Goal: Transaction & Acquisition: Purchase product/service

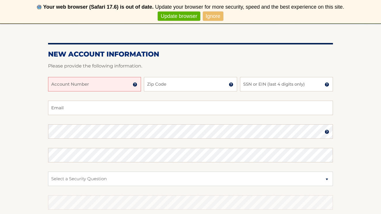
scroll to position [70, 0]
click at [92, 84] on input "Account Number" at bounding box center [94, 84] width 93 height 14
type input "3"
type input "4"
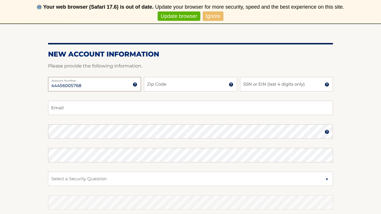
type input "44456005768"
type input "11375"
type input "8914"
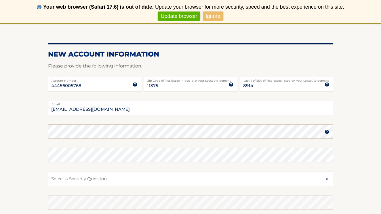
type input "[EMAIL_ADDRESS][DOMAIN_NAME]"
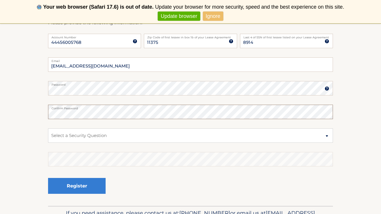
scroll to position [120, 0]
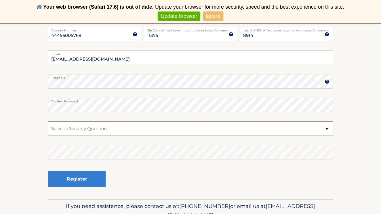
select select "1"
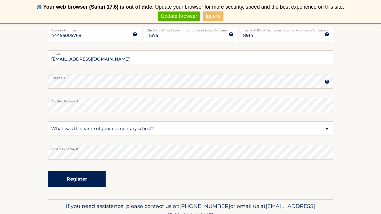
click at [87, 184] on button "Register" at bounding box center [77, 179] width 58 height 16
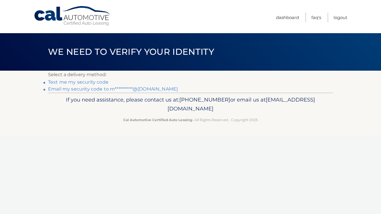
click at [104, 83] on link "Text me my security code" at bounding box center [78, 81] width 60 height 5
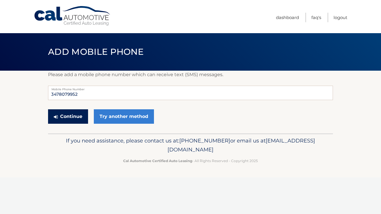
click at [75, 118] on button "Continue" at bounding box center [68, 116] width 40 height 14
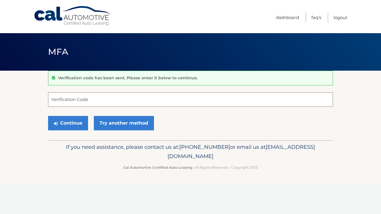
click at [81, 103] on input "Verification Code" at bounding box center [190, 99] width 285 height 14
type input "368614"
click at [68, 122] on button "Continue" at bounding box center [68, 123] width 40 height 14
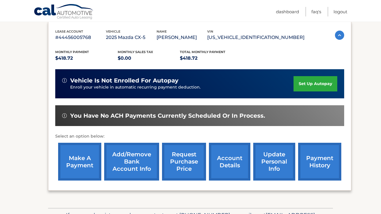
scroll to position [98, 0]
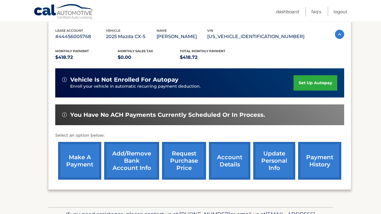
click at [79, 161] on link "make a payment" at bounding box center [79, 161] width 43 height 38
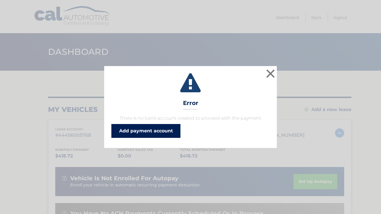
click at [157, 133] on link "Add payment account" at bounding box center [145, 131] width 69 height 14
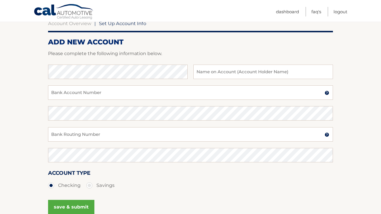
scroll to position [62, 0]
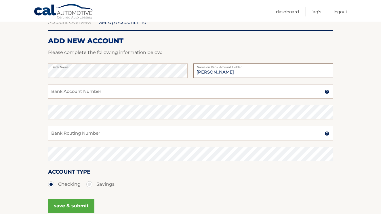
type input "[PERSON_NAME]"
click at [130, 92] on input "Bank Account Number" at bounding box center [190, 91] width 285 height 14
click at [98, 135] on input "Bank Routing Number" at bounding box center [190, 133] width 285 height 14
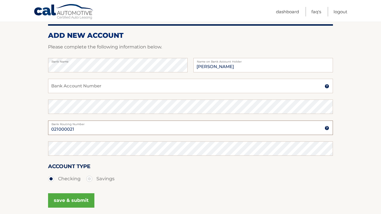
scroll to position [67, 0]
drag, startPoint x: 81, startPoint y: 130, endPoint x: 26, endPoint y: 120, distance: 56.8
click at [26, 120] on section "Account Overview | Set Up Account Info ADD NEW ACCOUNT Please complete the foll…" at bounding box center [190, 113] width 381 height 220
type input "021000021"
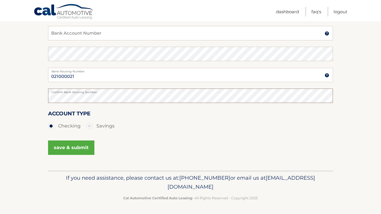
scroll to position [119, 0]
click at [82, 33] on input "Bank Account Number" at bounding box center [190, 33] width 285 height 14
drag, startPoint x: 94, startPoint y: 38, endPoint x: 28, endPoint y: 37, distance: 66.2
click at [28, 37] on section "Account Overview | Set Up Account Info ADD NEW ACCOUNT Please complete the foll…" at bounding box center [190, 61] width 381 height 220
click at [54, 33] on input "785233987" at bounding box center [190, 33] width 285 height 14
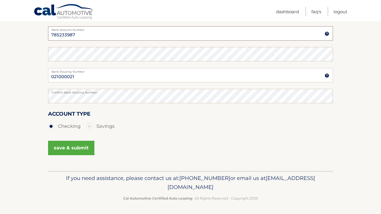
click at [54, 33] on input "785233987" at bounding box center [190, 33] width 285 height 14
type input "785233987"
click at [200, 153] on div "save & submit" at bounding box center [190, 151] width 285 height 26
click at [71, 145] on button "save & submit" at bounding box center [71, 147] width 46 height 14
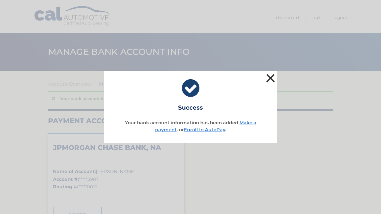
click at [269, 77] on button "×" at bounding box center [271, 78] width 12 height 12
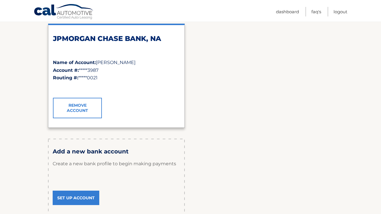
scroll to position [37, 0]
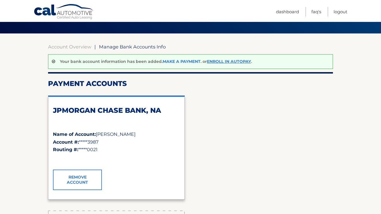
click at [177, 60] on link "Make a payment" at bounding box center [182, 61] width 38 height 5
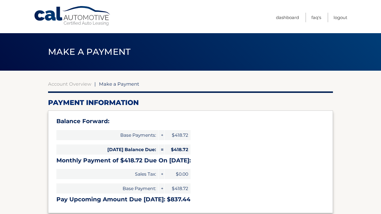
select select "YzQ2MGZkM2MtMmQzNC00ZDE1LTk3ZGYtYTc2MDAyNjcxOGI1"
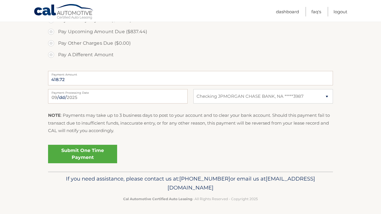
scroll to position [221, 0]
click at [76, 150] on link "Submit One Time Payment" at bounding box center [82, 154] width 69 height 18
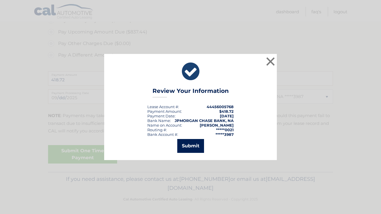
click at [186, 145] on button "Submit" at bounding box center [190, 146] width 27 height 14
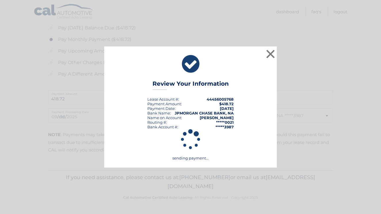
scroll to position [200, 0]
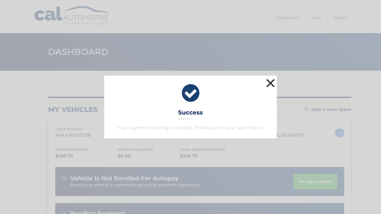
click at [270, 81] on button "×" at bounding box center [271, 83] width 12 height 12
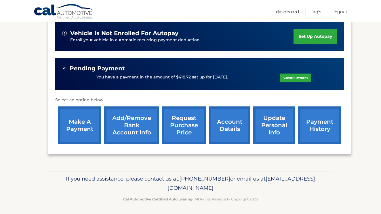
scroll to position [145, 0]
